Goal: Understand site structure

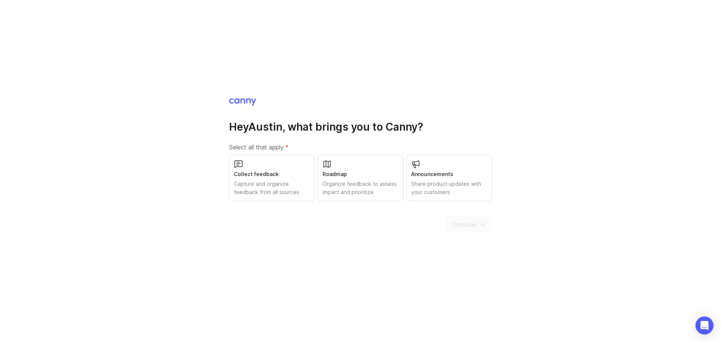
click at [346, 179] on div "Roadmap Organize feedback to assess impact and prioritize" at bounding box center [361, 178] width 86 height 47
click at [460, 225] on span "Continue" at bounding box center [463, 224] width 24 height 9
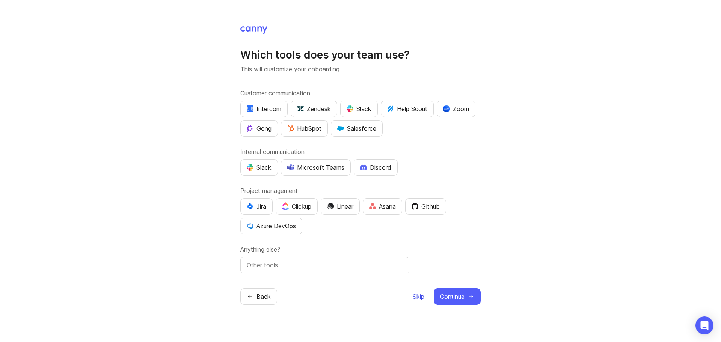
click at [420, 298] on span "Skip" at bounding box center [418, 296] width 12 height 9
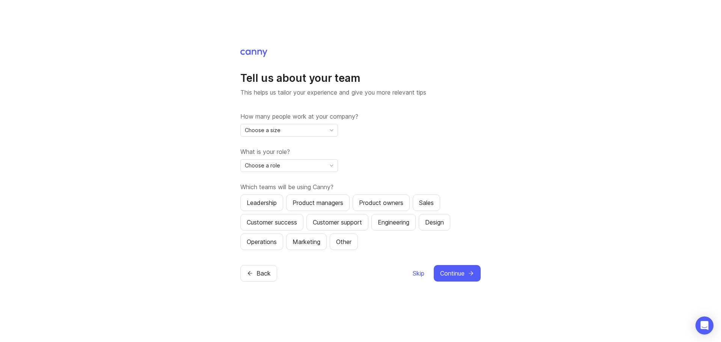
click at [415, 273] on span "Skip" at bounding box center [418, 273] width 12 height 9
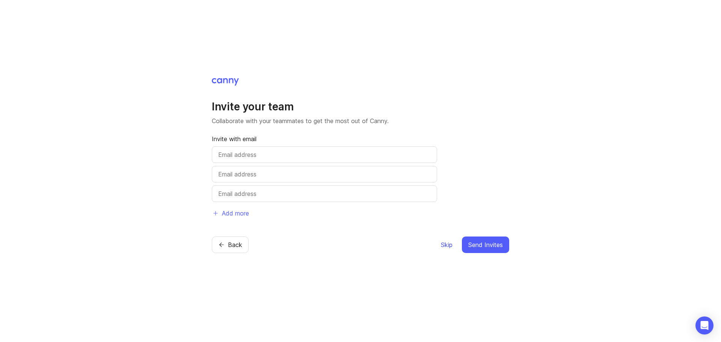
click at [447, 246] on span "Skip" at bounding box center [447, 244] width 12 height 9
